Goal: Task Accomplishment & Management: Manage account settings

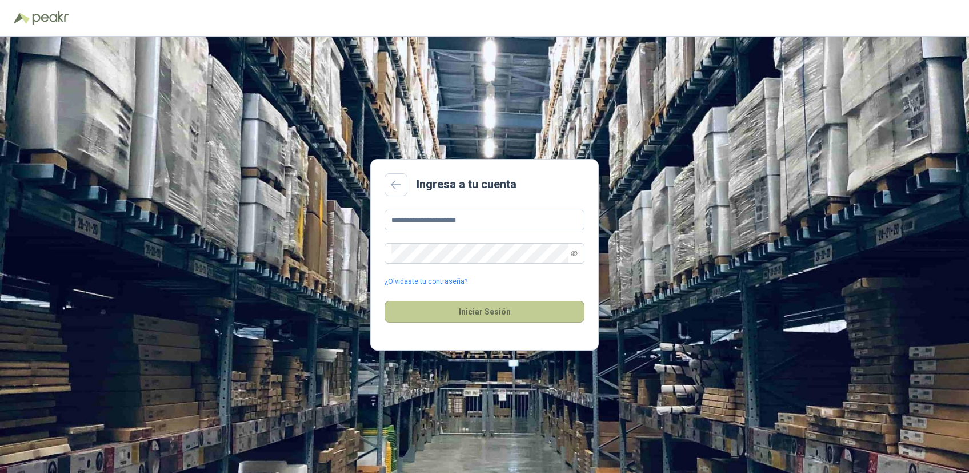
click at [478, 307] on button "Iniciar Sesión" at bounding box center [485, 312] width 200 height 22
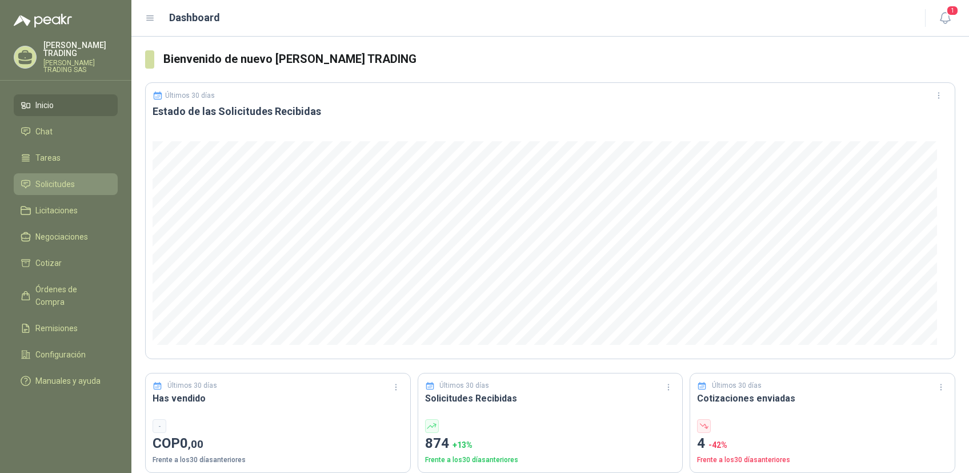
click at [51, 178] on span "Solicitudes" at bounding box center [54, 184] width 39 height 13
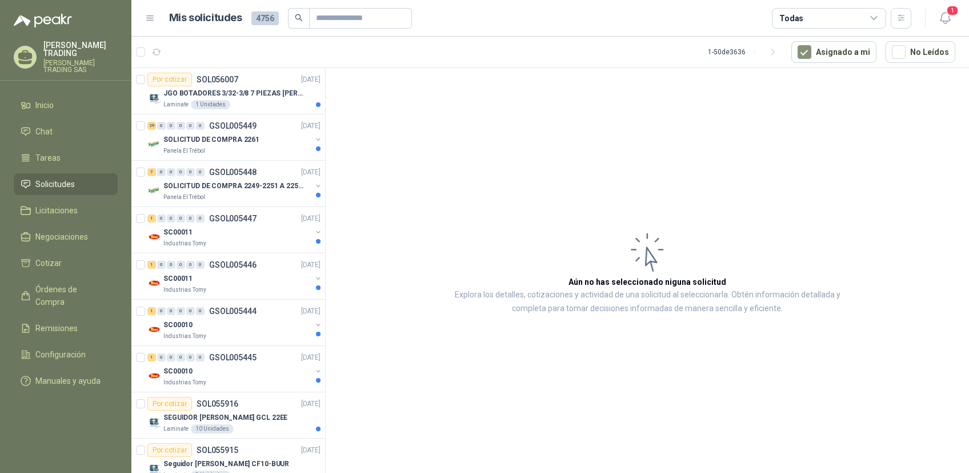
scroll to position [402, 0]
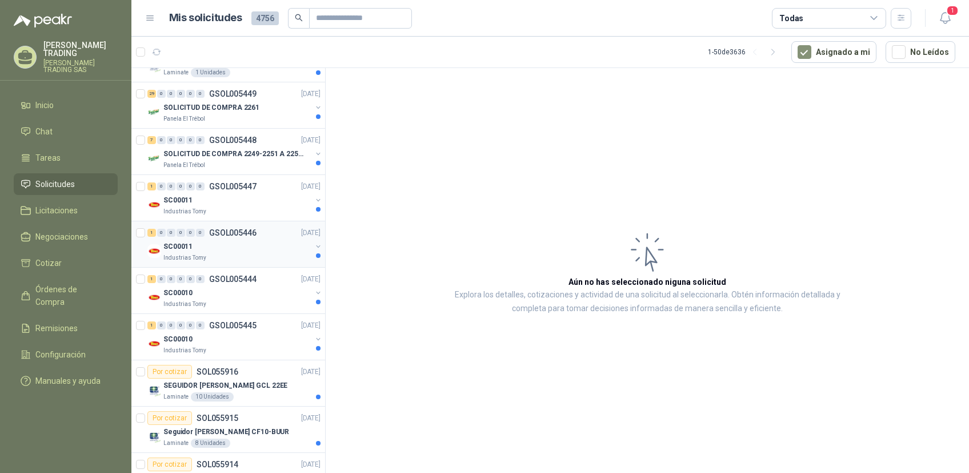
click at [229, 232] on p "GSOL005446" at bounding box center [232, 233] width 47 height 8
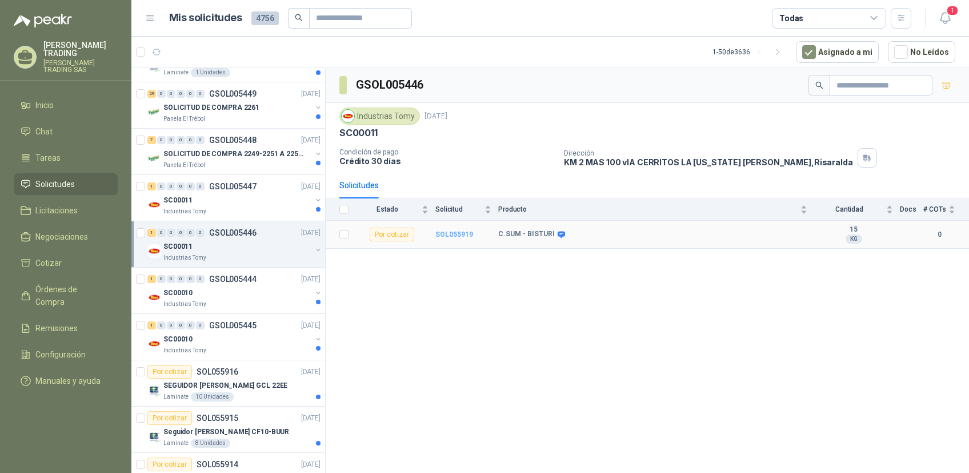
click at [451, 236] on b "SOL055919" at bounding box center [455, 234] width 38 height 8
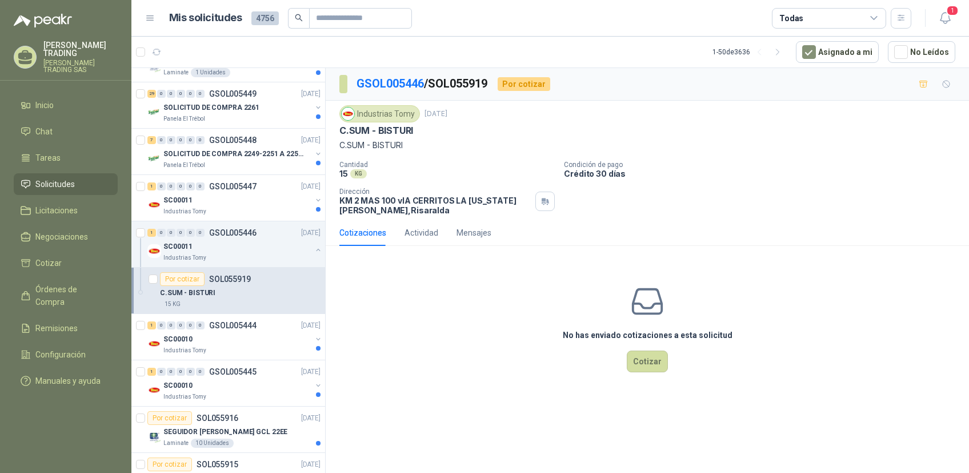
click at [153, 19] on icon at bounding box center [150, 18] width 10 height 10
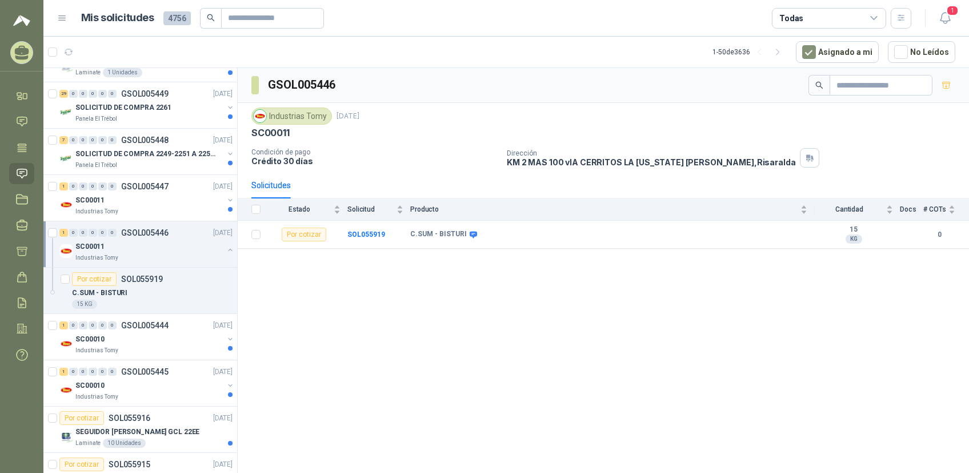
click at [169, 21] on span "4756" at bounding box center [176, 18] width 27 height 14
click at [130, 21] on h1 "Mis solicitudes" at bounding box center [117, 18] width 73 height 17
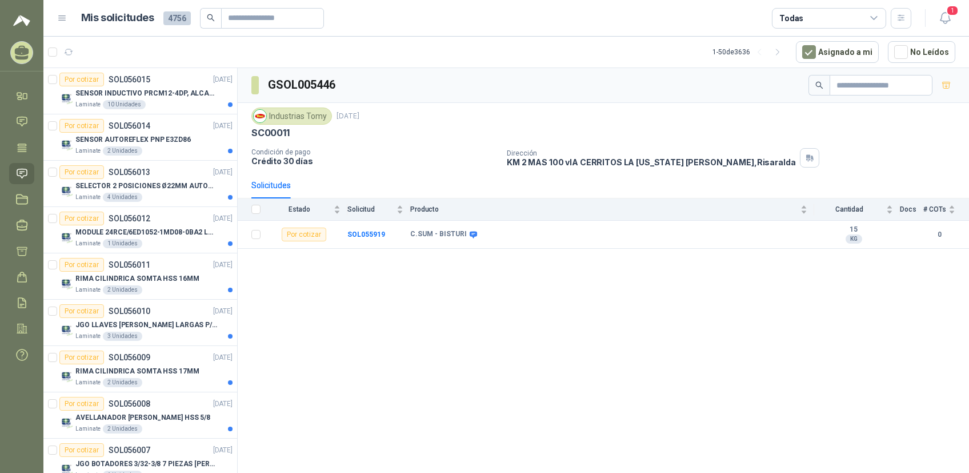
click at [66, 19] on icon at bounding box center [62, 18] width 10 height 10
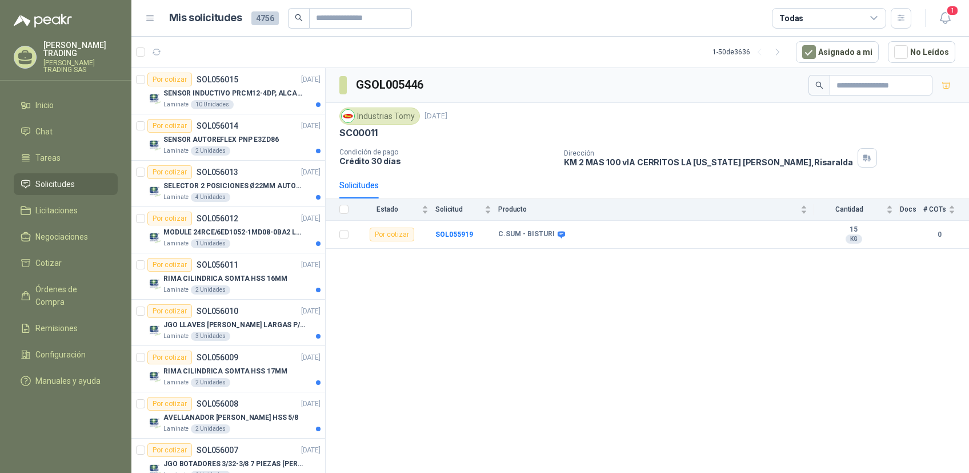
click at [196, 19] on h1 "Mis solicitudes" at bounding box center [205, 18] width 73 height 17
click at [263, 17] on span "4756" at bounding box center [265, 18] width 27 height 14
click at [216, 19] on h1 "Mis solicitudes" at bounding box center [205, 18] width 73 height 17
click at [151, 19] on icon at bounding box center [150, 18] width 10 height 10
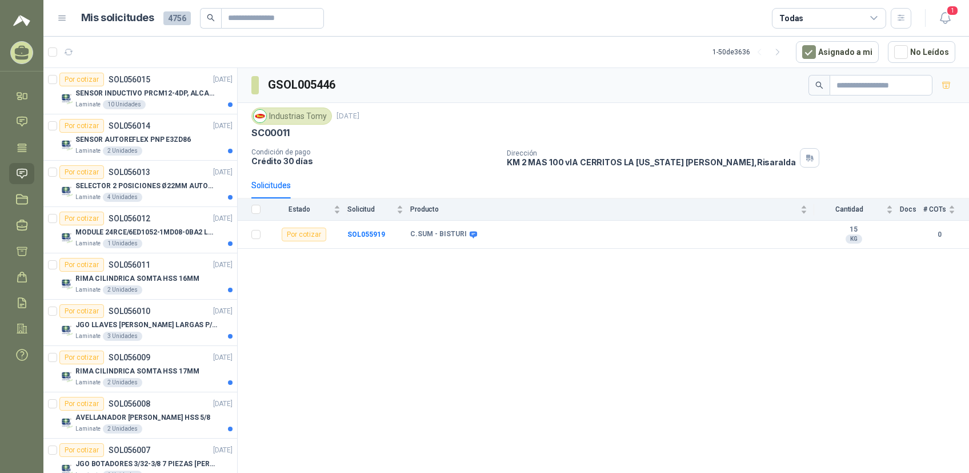
click at [62, 19] on icon at bounding box center [62, 18] width 10 height 10
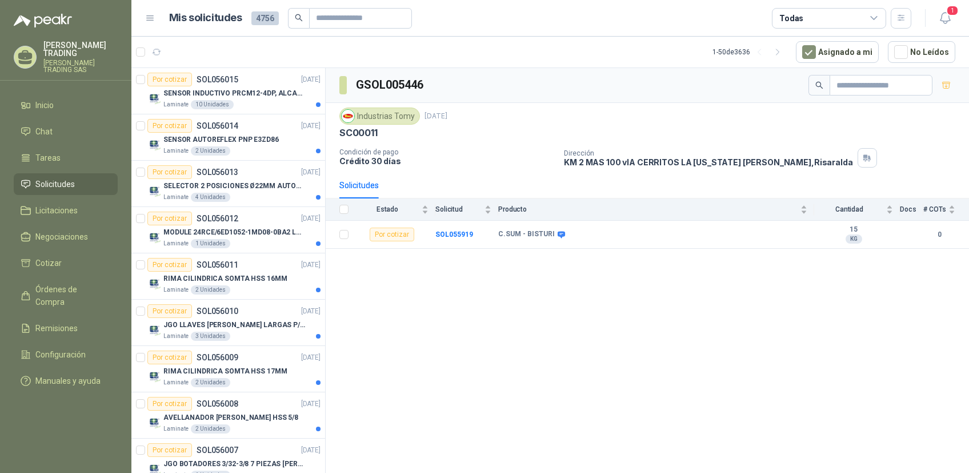
click at [74, 45] on p "[PERSON_NAME] TRADING" at bounding box center [80, 49] width 74 height 16
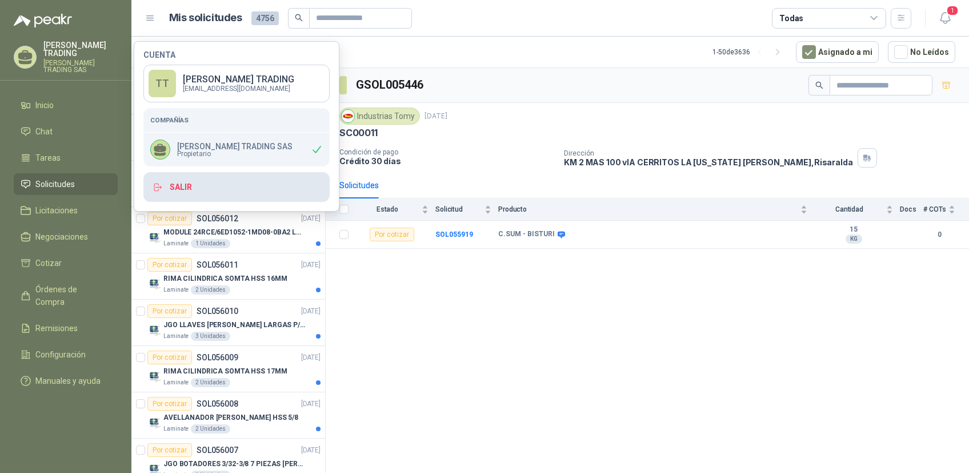
click at [179, 184] on button "Salir" at bounding box center [236, 187] width 186 height 30
